Goal: Task Accomplishment & Management: Manage account settings

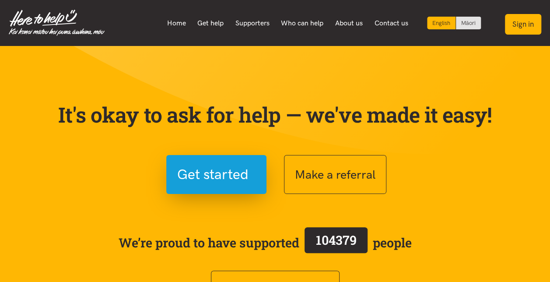
click at [531, 27] on button "Sign in" at bounding box center [523, 24] width 36 height 21
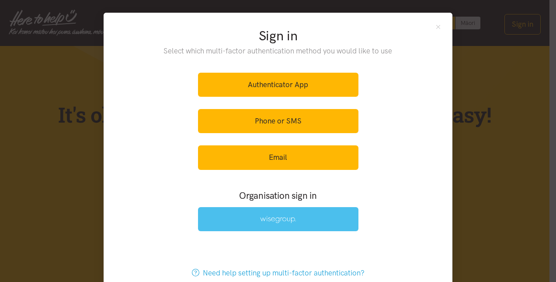
click at [263, 218] on img at bounding box center [278, 219] width 36 height 7
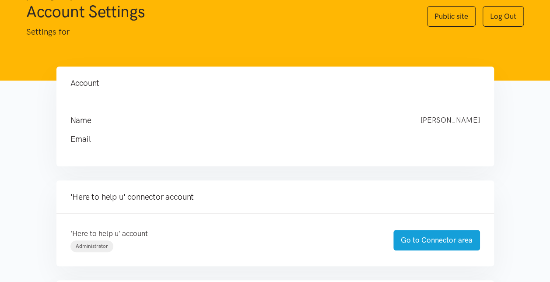
scroll to position [87, 0]
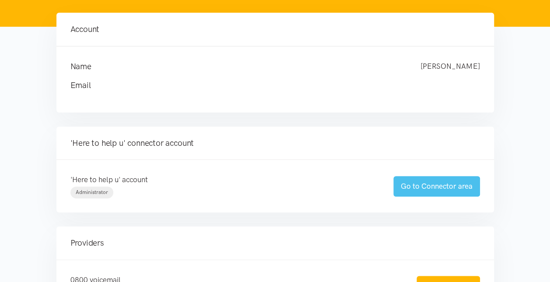
click at [431, 187] on link "Go to Connector area" at bounding box center [436, 186] width 87 height 21
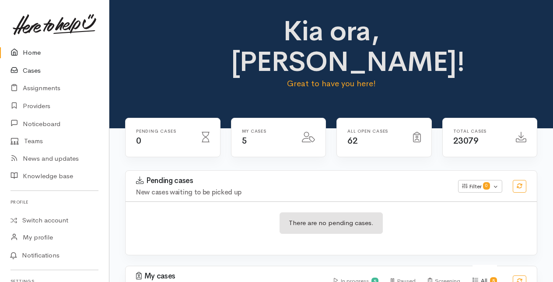
click at [32, 71] on link "Cases" at bounding box center [54, 71] width 109 height 18
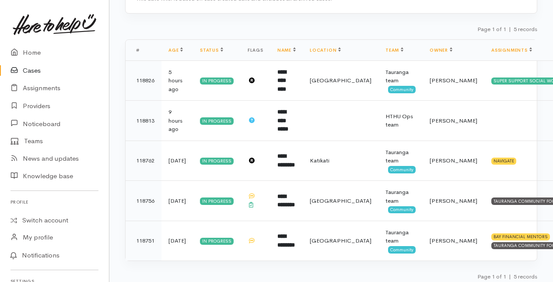
scroll to position [159, 0]
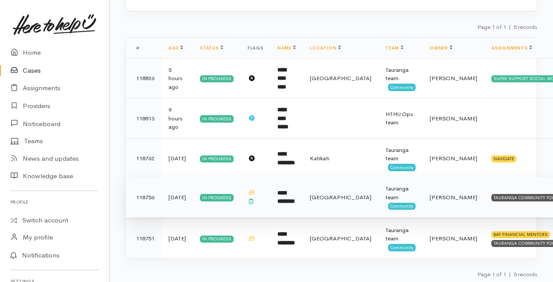
click at [287, 195] on b "**********" at bounding box center [285, 197] width 17 height 14
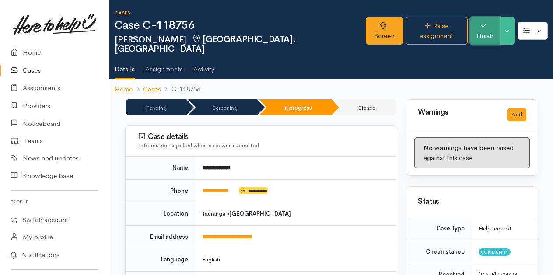
click at [479, 27] on button "Finish" at bounding box center [485, 31] width 30 height 28
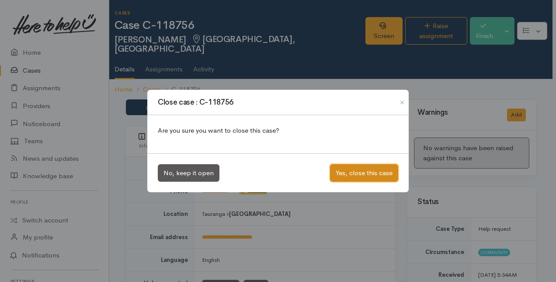
click at [364, 171] on button "Yes, close this case" at bounding box center [364, 173] width 68 height 18
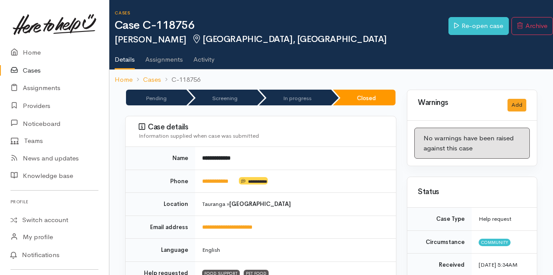
click at [31, 69] on link "Cases" at bounding box center [54, 71] width 109 height 18
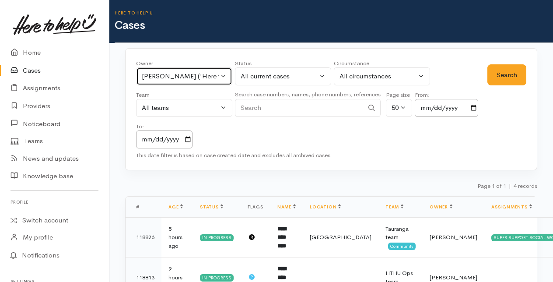
click at [226, 72] on button "[PERSON_NAME] ('Here to help u')" at bounding box center [184, 76] width 96 height 18
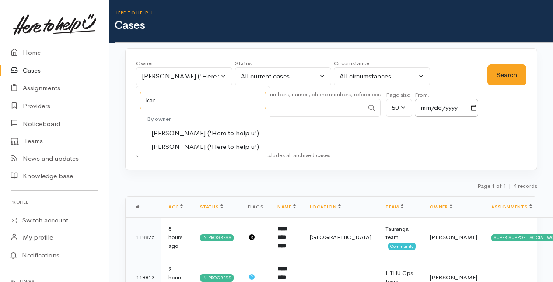
type input "kar"
click at [169, 131] on span "[PERSON_NAME] ('Here to help u')" at bounding box center [205, 133] width 108 height 10
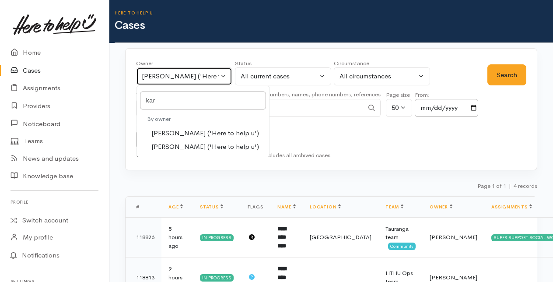
select select "435"
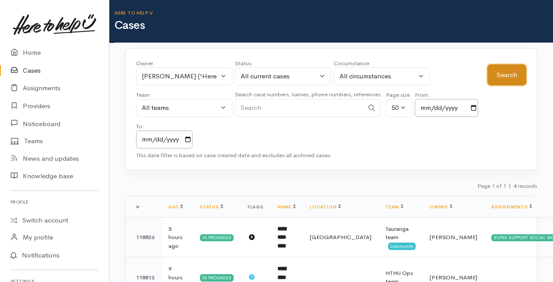
click at [511, 75] on button "Search" at bounding box center [506, 74] width 39 height 21
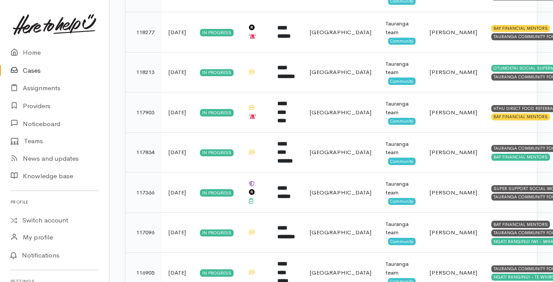
scroll to position [262, 0]
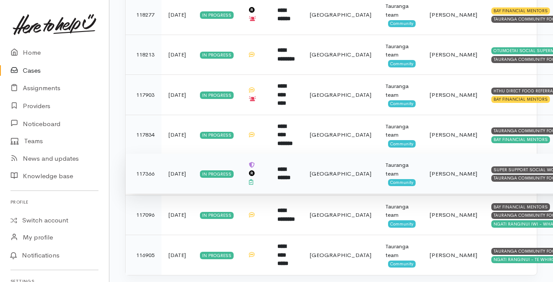
click at [283, 172] on b "**********" at bounding box center [283, 173] width 13 height 14
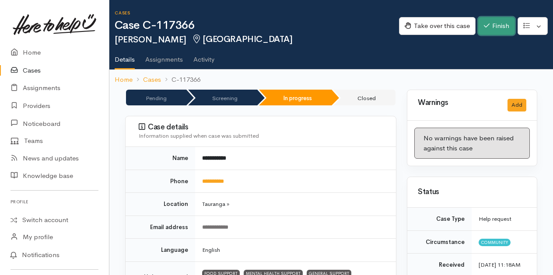
click at [499, 25] on button "Finish" at bounding box center [496, 26] width 37 height 18
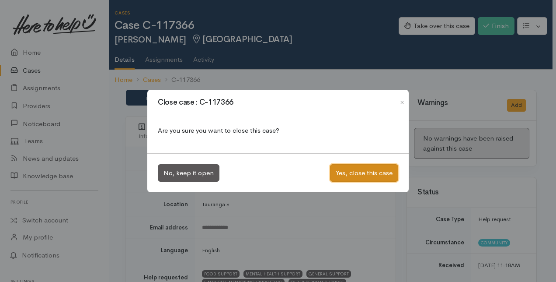
click at [367, 175] on button "Yes, close this case" at bounding box center [364, 173] width 68 height 18
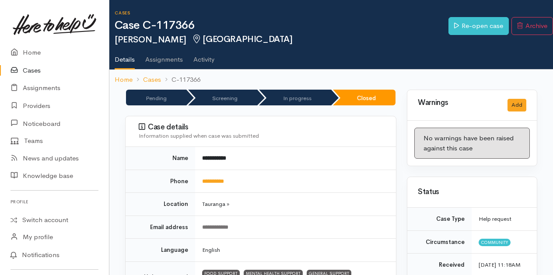
click at [29, 71] on link "Cases" at bounding box center [54, 71] width 109 height 18
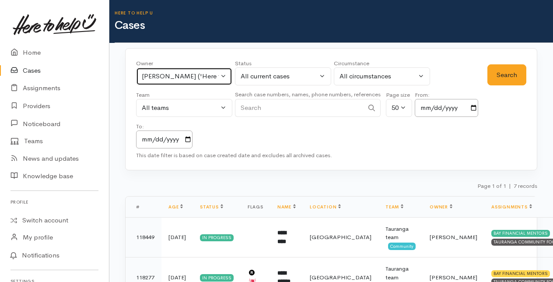
click at [224, 76] on button "[PERSON_NAME] ('Here to help u')" at bounding box center [184, 76] width 96 height 18
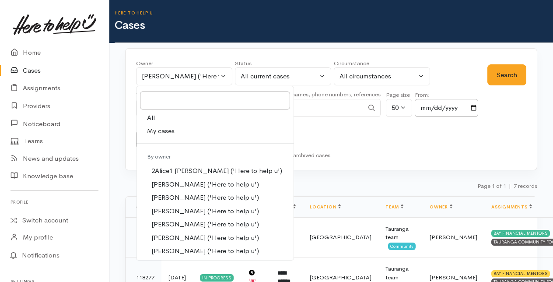
drag, startPoint x: 160, startPoint y: 128, endPoint x: 261, endPoint y: 113, distance: 102.2
click at [161, 128] on span "My cases" at bounding box center [161, 131] width 28 height 10
select select "205"
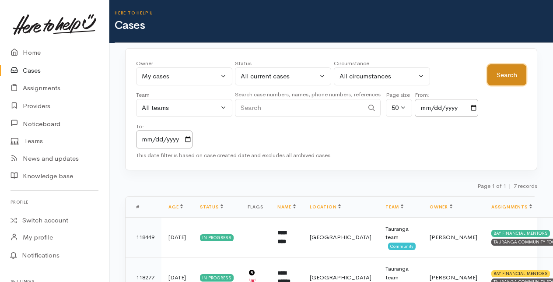
click at [508, 70] on button "Search" at bounding box center [506, 74] width 39 height 21
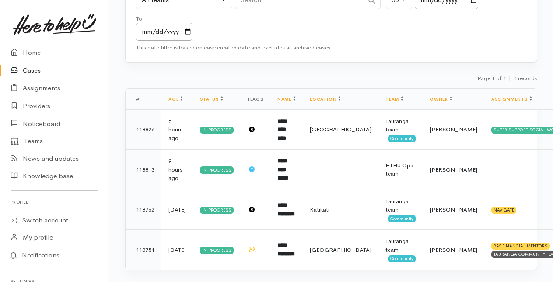
scroll to position [119, 0]
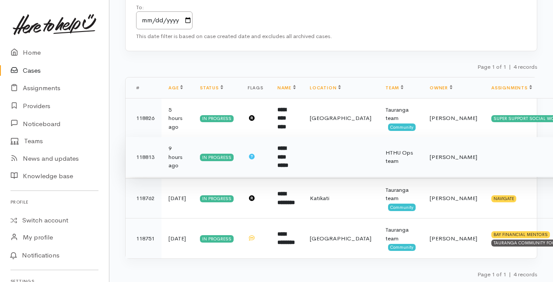
click at [282, 155] on td "**********" at bounding box center [286, 157] width 32 height 40
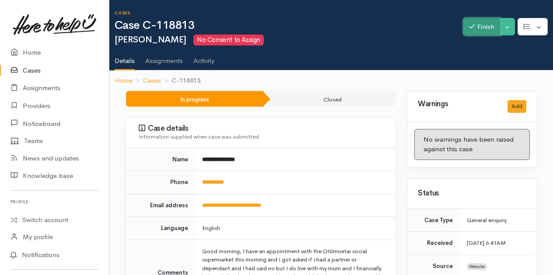
click at [490, 23] on button "Finish" at bounding box center [481, 27] width 37 height 18
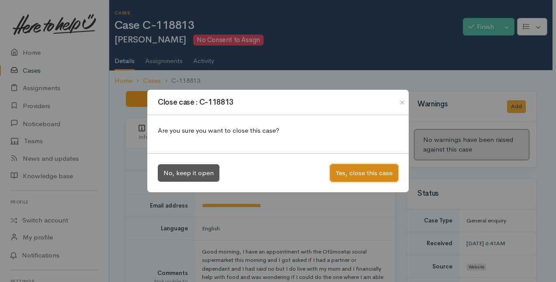
click at [359, 171] on button "Yes, close this case" at bounding box center [364, 173] width 68 height 18
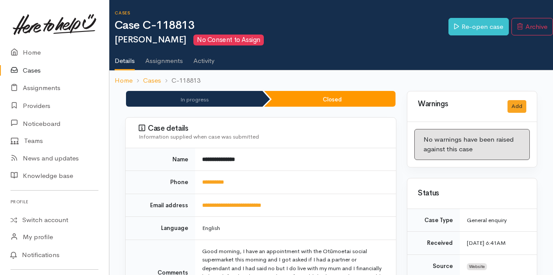
click at [31, 66] on link "Cases" at bounding box center [54, 71] width 109 height 18
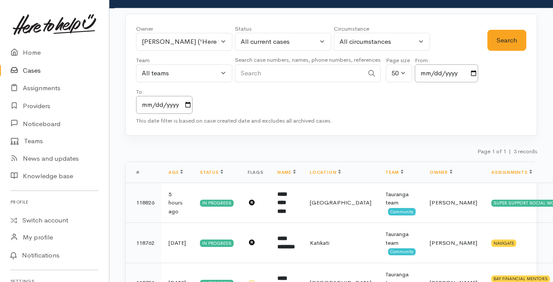
scroll to position [79, 0]
